Goal: Entertainment & Leisure: Consume media (video, audio)

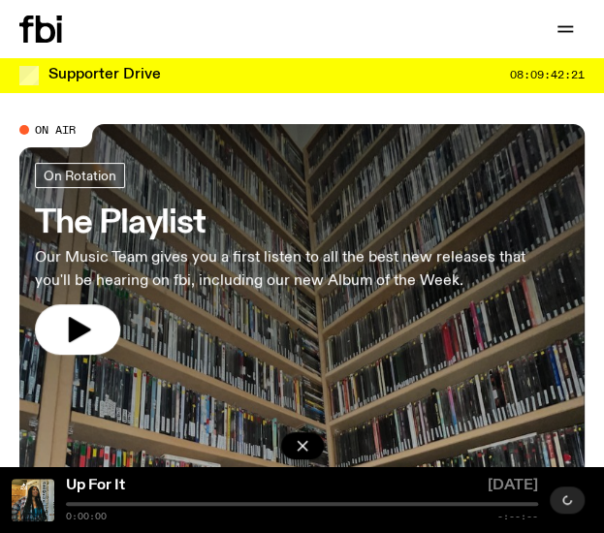
click at [183, 244] on link "The Playlist Our Music Team gives you a first listen to all the best new releas…" at bounding box center [283, 259] width 496 height 192
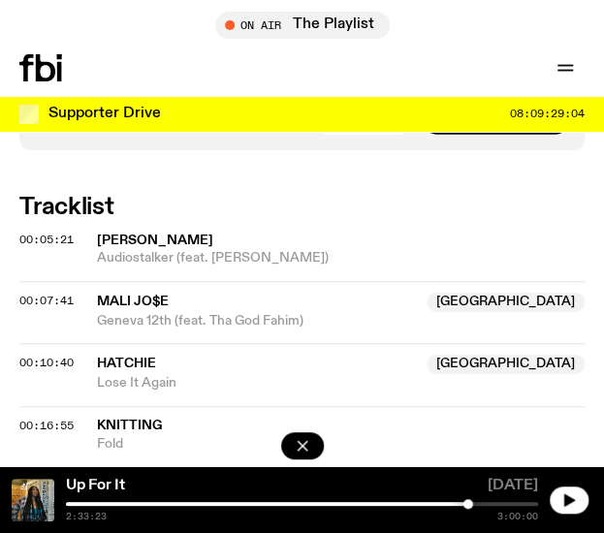
scroll to position [1421, 0]
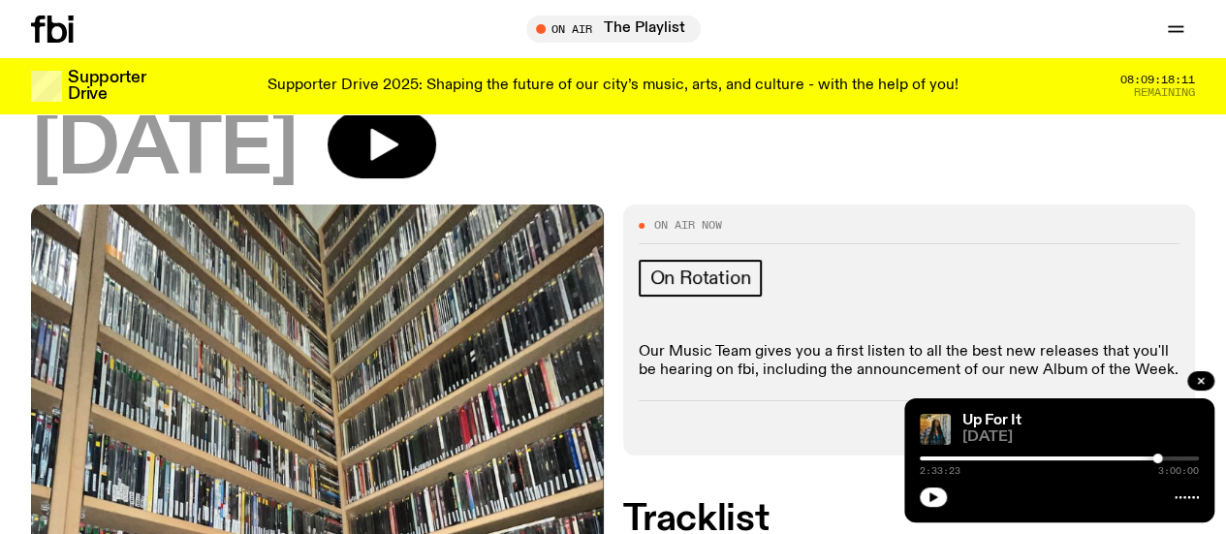
scroll to position [121, 0]
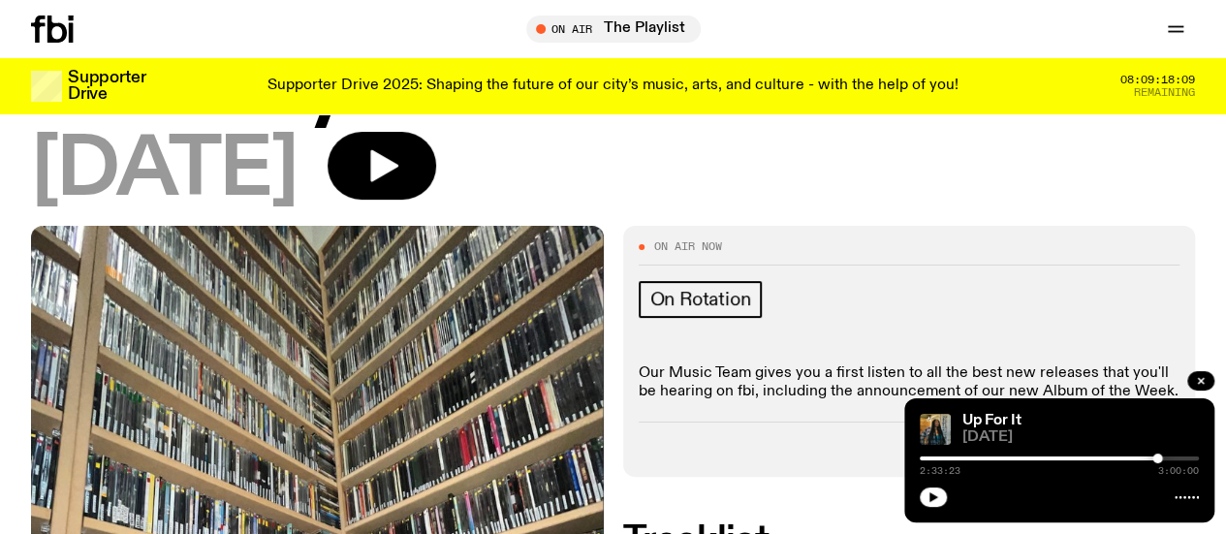
click at [473, 141] on div "The Playlist 19.09.25" at bounding box center [613, 129] width 1164 height 163
click at [436, 144] on button "button" at bounding box center [382, 166] width 109 height 68
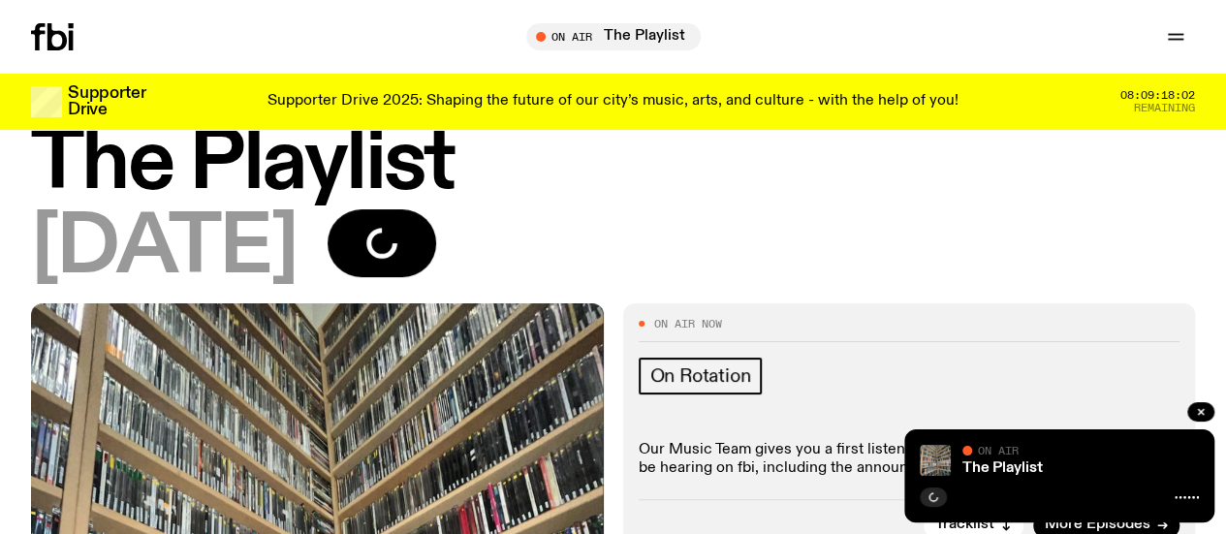
scroll to position [0, 0]
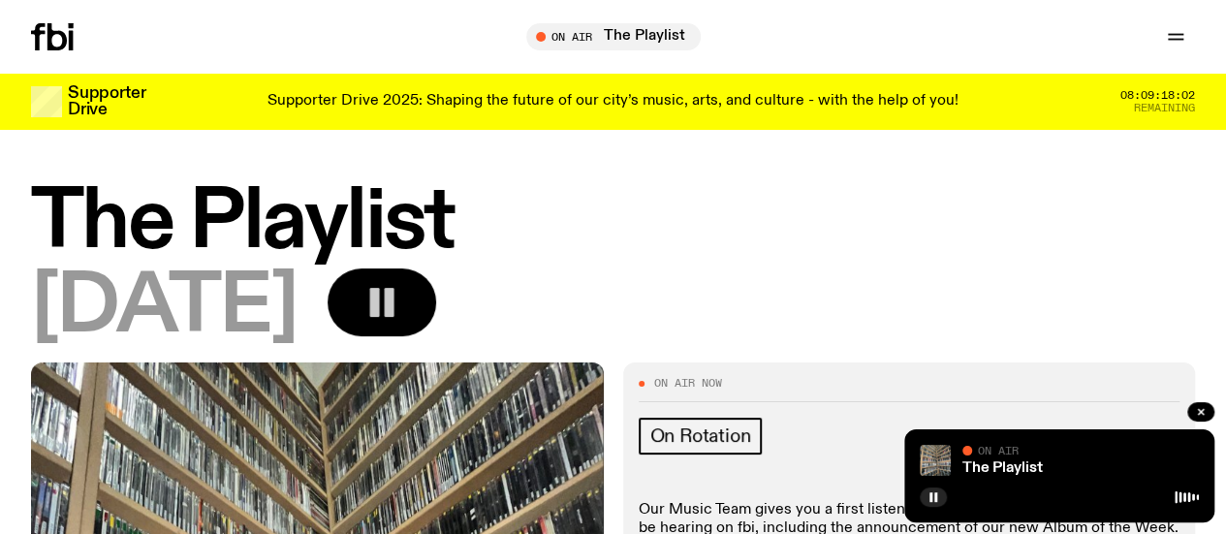
click at [401, 301] on icon "button" at bounding box center [382, 302] width 39 height 39
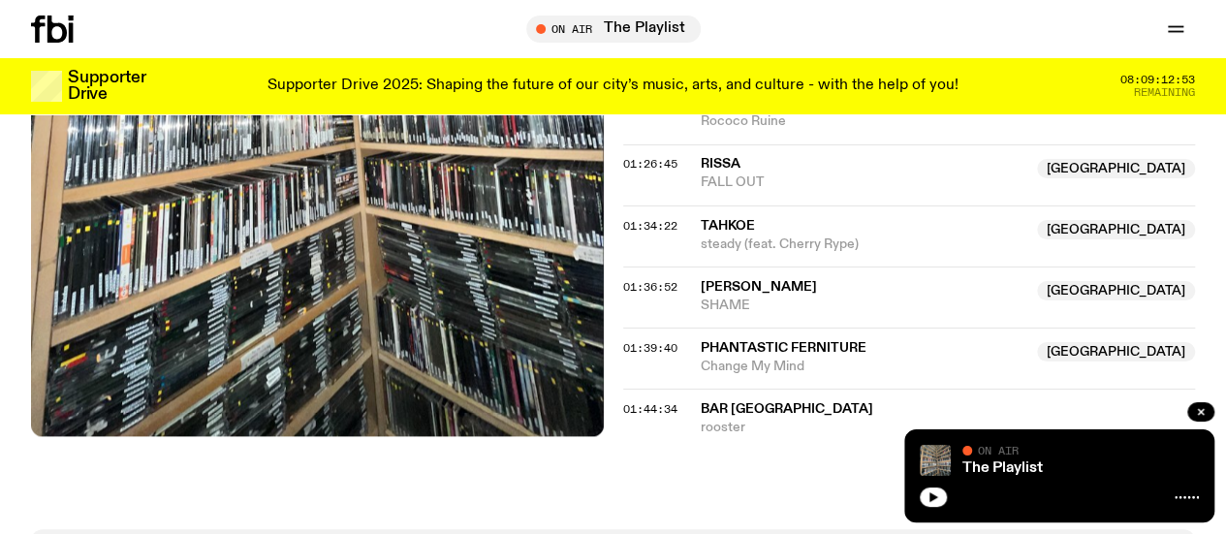
scroll to position [1643, 0]
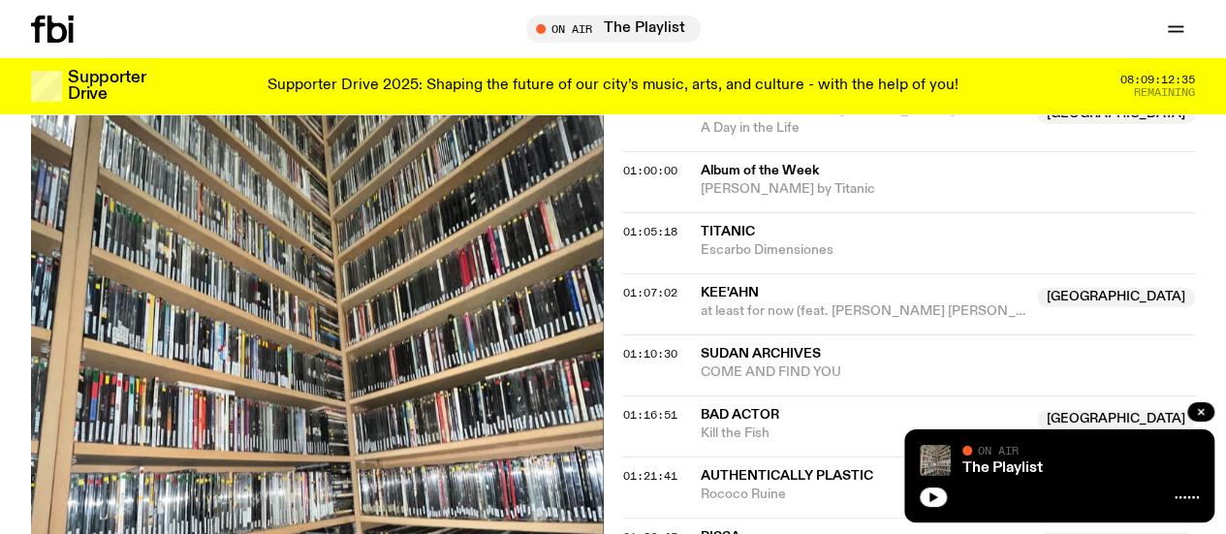
scroll to position [1269, 0]
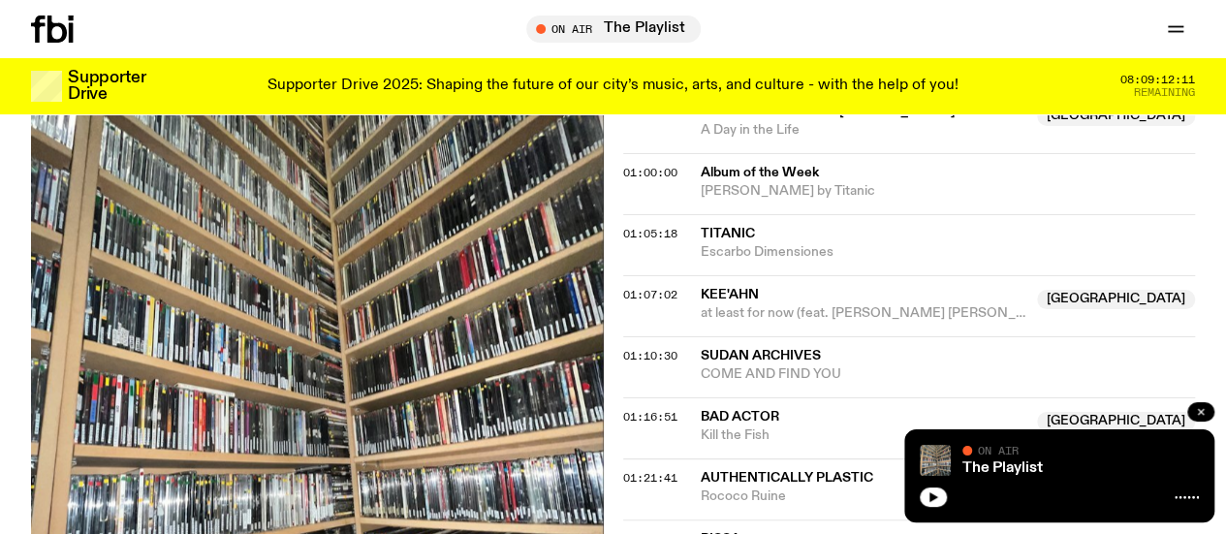
click at [1212, 410] on button "button" at bounding box center [1201, 411] width 27 height 19
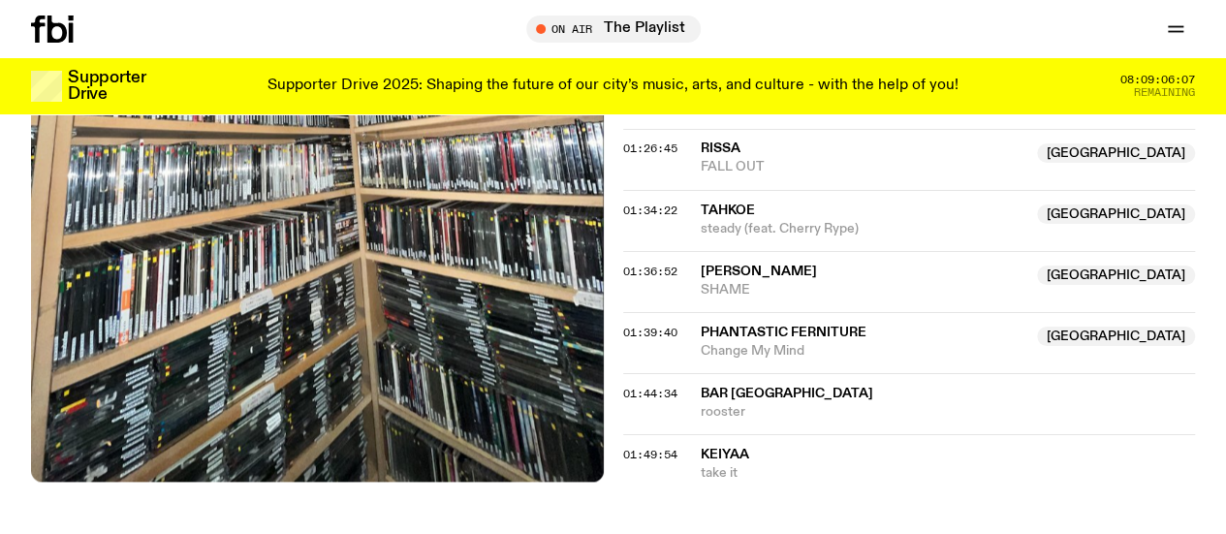
scroll to position [1960, 0]
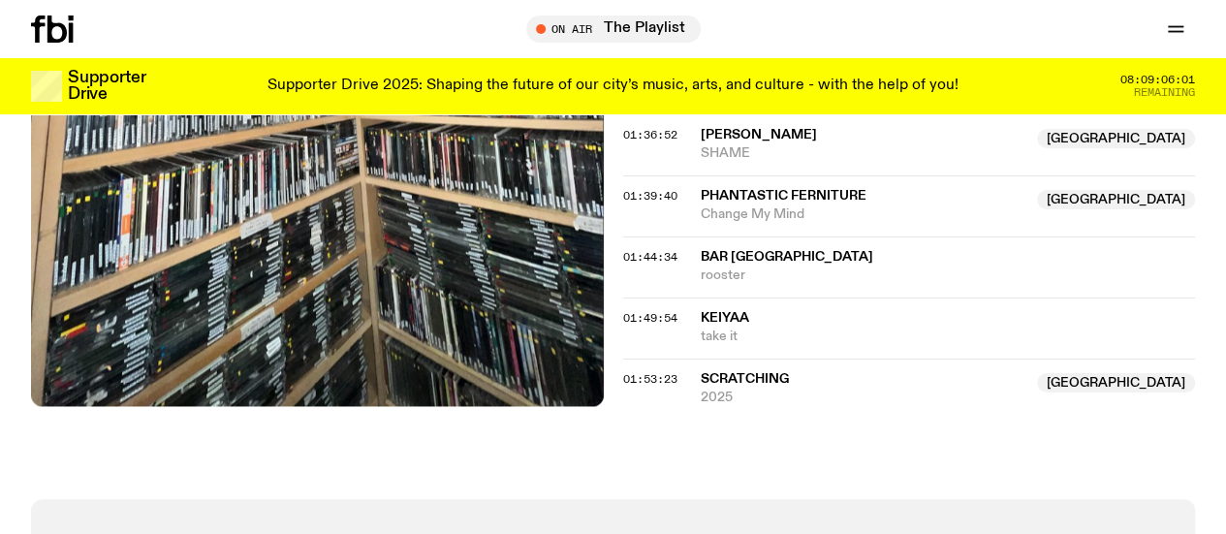
scroll to position [1931, 0]
